Goal: Connect with others

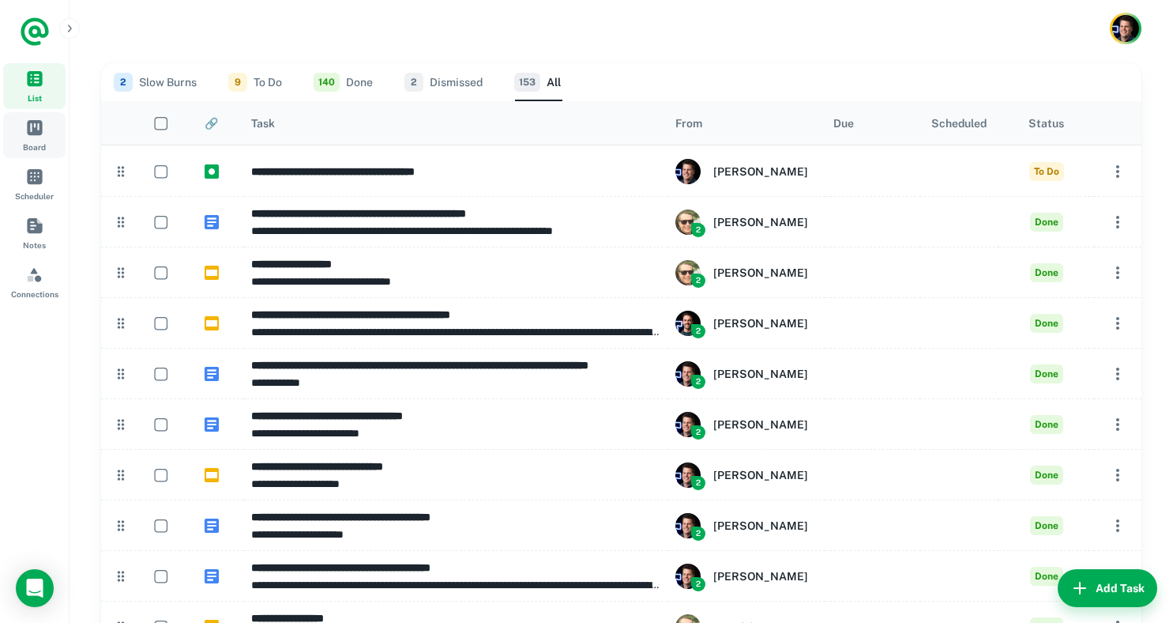
click at [28, 132] on span "Board" at bounding box center [34, 127] width 17 height 17
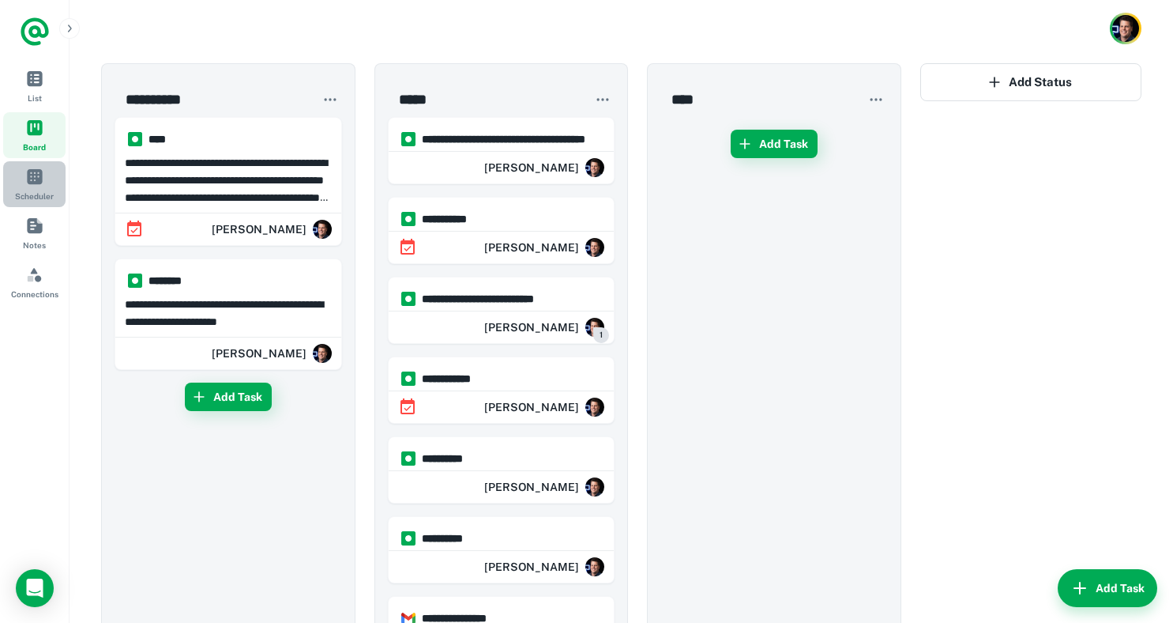
click at [28, 174] on span "Scheduler" at bounding box center [34, 175] width 17 height 17
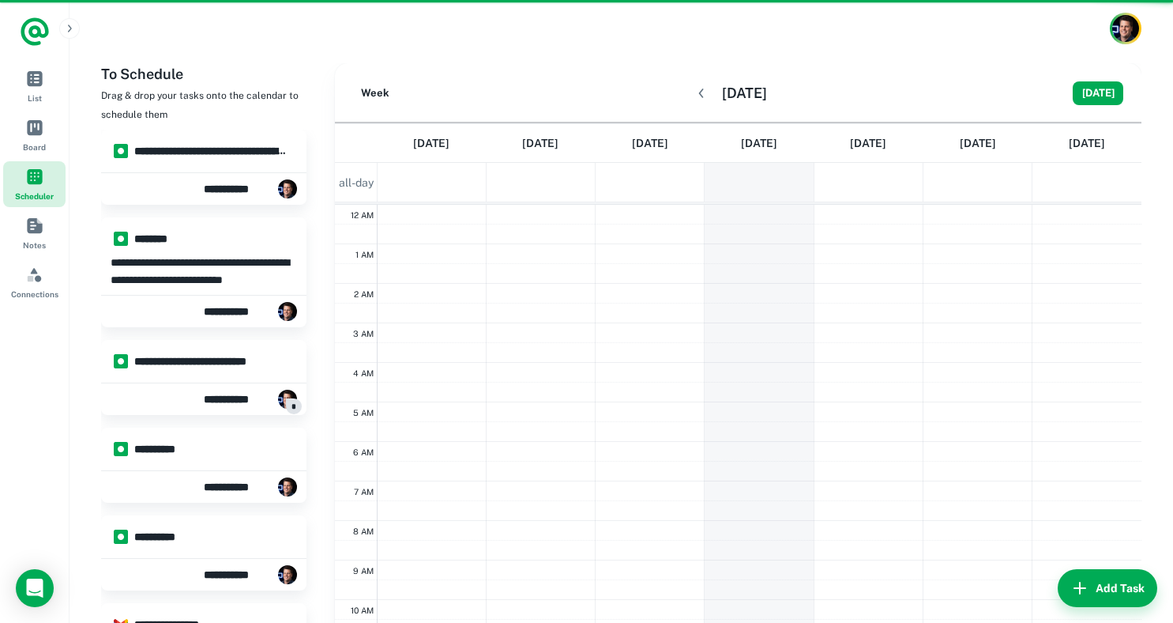
scroll to position [238, 0]
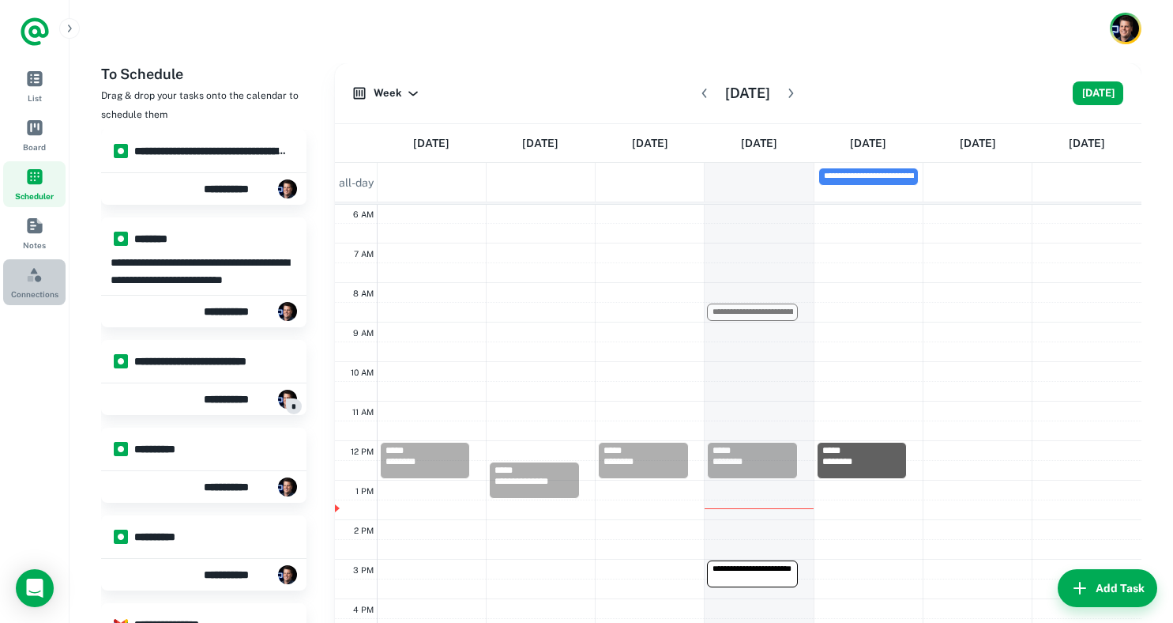
click at [24, 267] on link "Connections" at bounding box center [34, 282] width 62 height 46
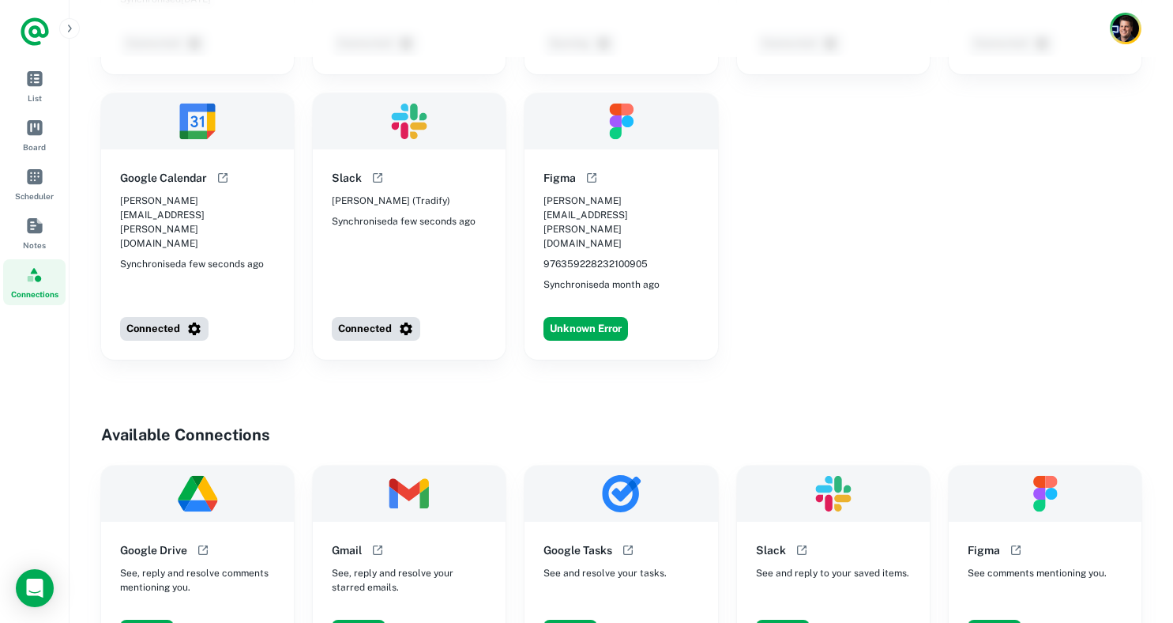
scroll to position [300, 0]
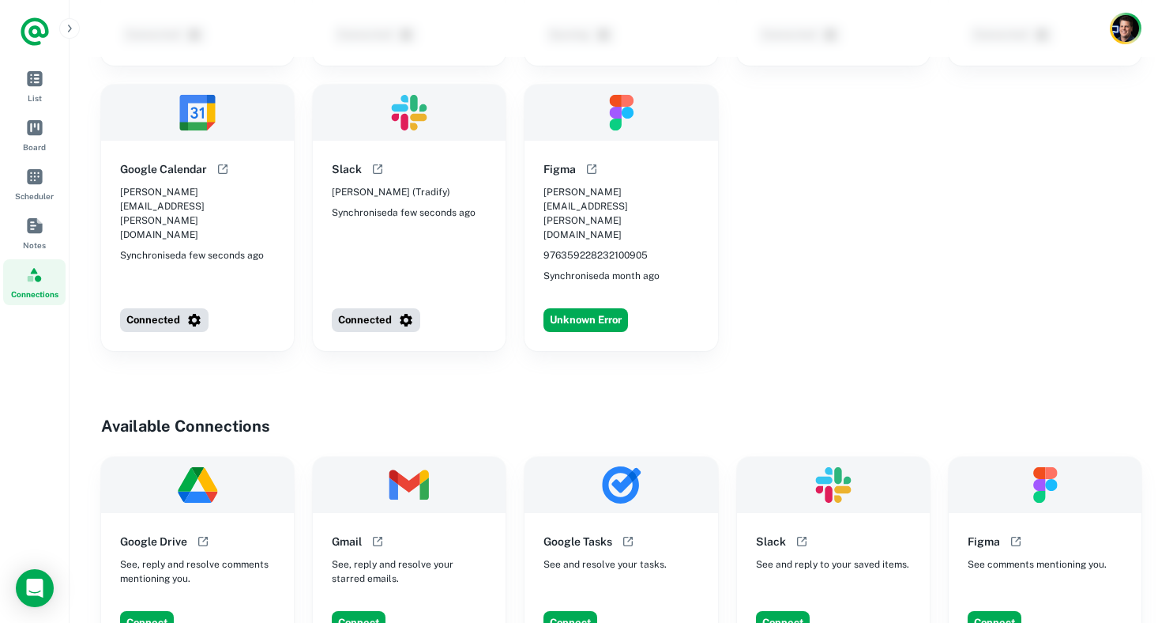
click at [576, 248] on span "976359228232100905" at bounding box center [596, 255] width 104 height 14
copy span "976359228232100905"
click at [988, 611] on button "Connect" at bounding box center [995, 623] width 54 height 24
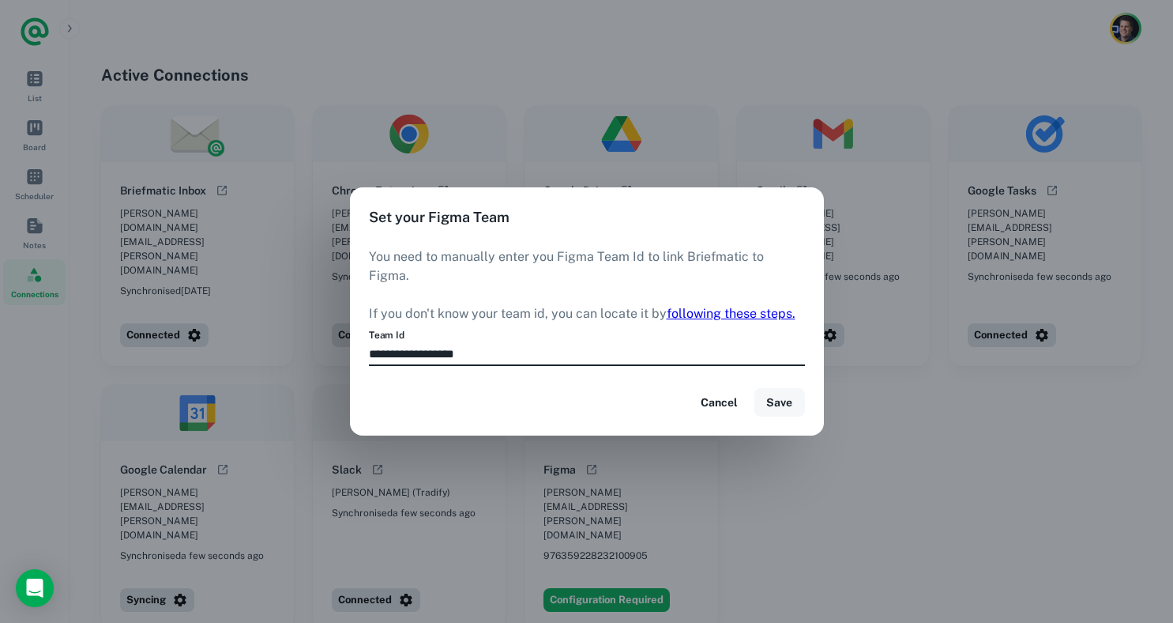
click at [770, 397] on button "Save" at bounding box center [780, 402] width 51 height 28
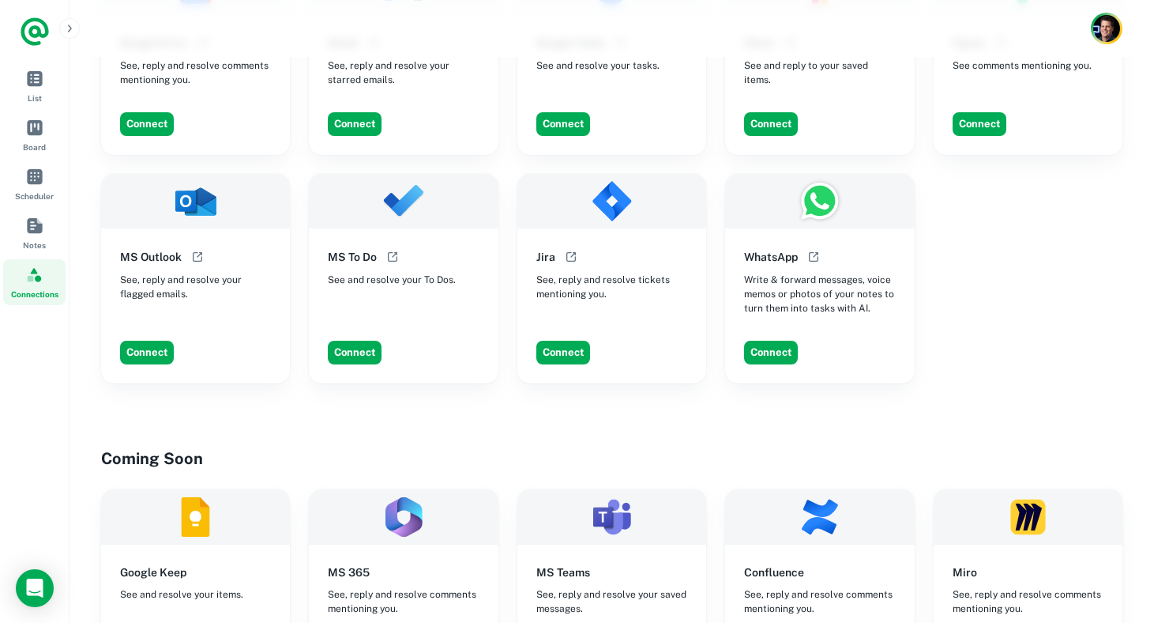
scroll to position [773, 0]
